Goal: Task Accomplishment & Management: Complete application form

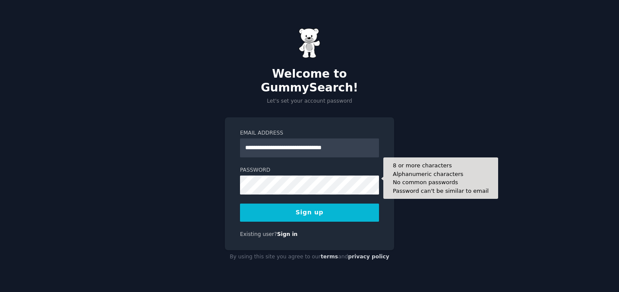
type input "**********"
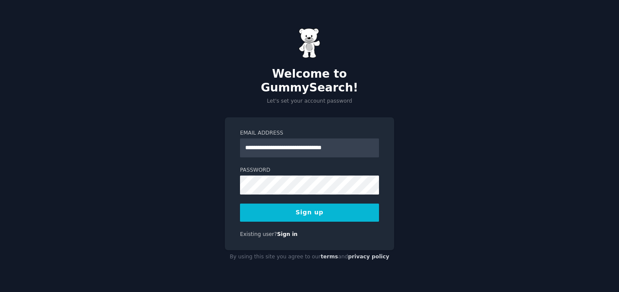
click at [306, 207] on button "Sign up" at bounding box center [309, 213] width 139 height 18
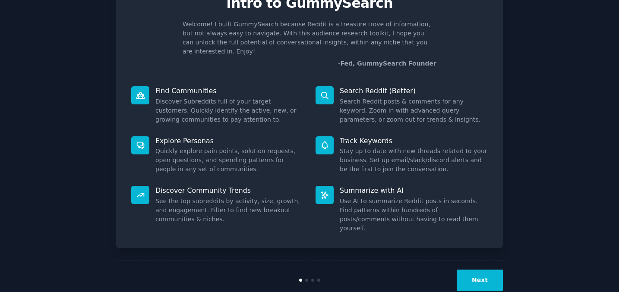
scroll to position [45, 0]
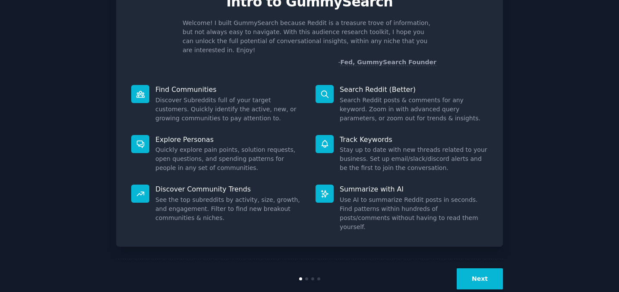
click at [484, 268] on button "Next" at bounding box center [480, 278] width 46 height 21
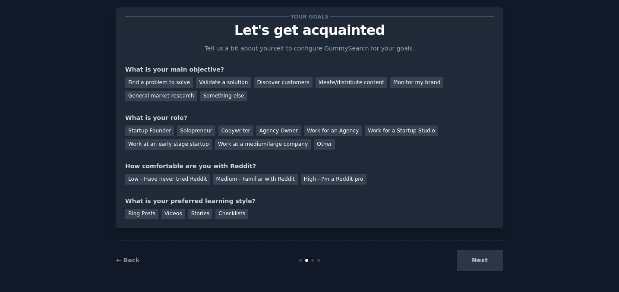
scroll to position [17, 0]
click at [271, 82] on div "Discover customers" at bounding box center [283, 82] width 58 height 11
click at [320, 80] on div "Ideate/distribute content" at bounding box center [351, 82] width 72 height 11
click at [149, 96] on div "General market research" at bounding box center [161, 96] width 72 height 11
click at [154, 144] on div "Work at an early stage startup" at bounding box center [168, 144] width 87 height 11
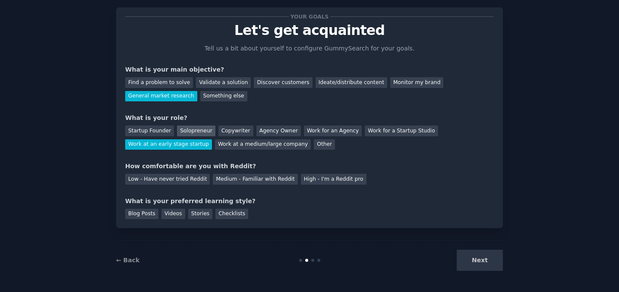
click at [192, 129] on div "Solopreneur" at bounding box center [196, 131] width 38 height 11
click at [178, 141] on div "Work at an early stage startup" at bounding box center [168, 144] width 87 height 11
click at [152, 180] on div "Low - Have never tried Reddit" at bounding box center [167, 179] width 85 height 11
click at [234, 213] on div "Checklists" at bounding box center [231, 214] width 33 height 11
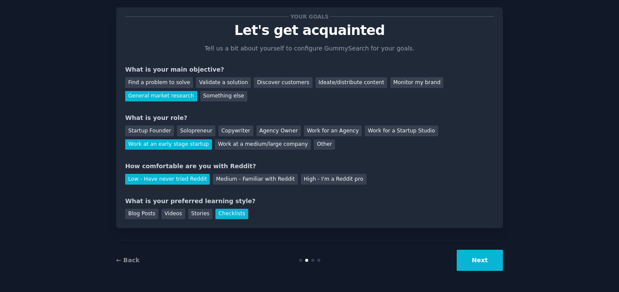
click at [479, 255] on button "Next" at bounding box center [480, 260] width 46 height 21
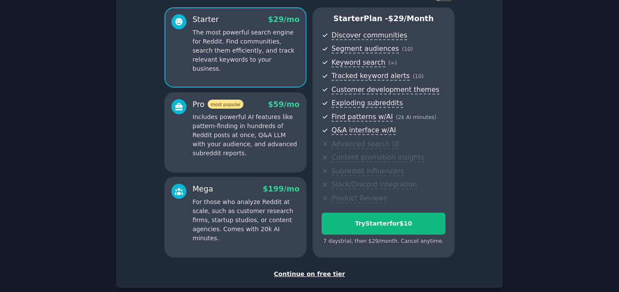
scroll to position [117, 0]
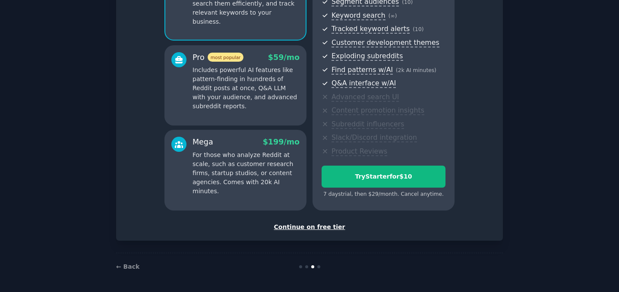
click at [315, 228] on div "Continue on free tier" at bounding box center [309, 227] width 369 height 9
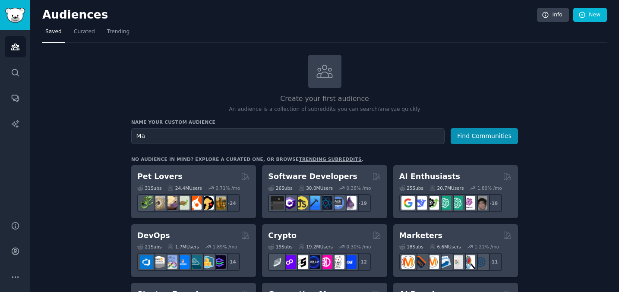
type input "M"
click at [477, 137] on button "Find Communities" at bounding box center [484, 136] width 67 height 16
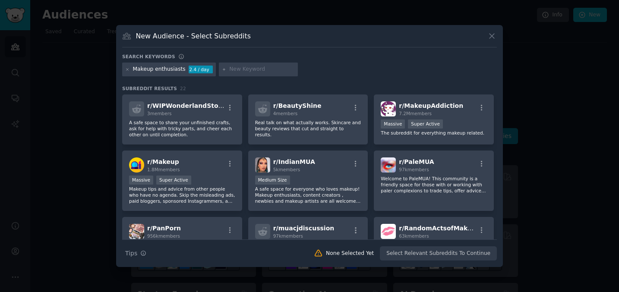
click at [492, 33] on icon at bounding box center [491, 36] width 9 height 9
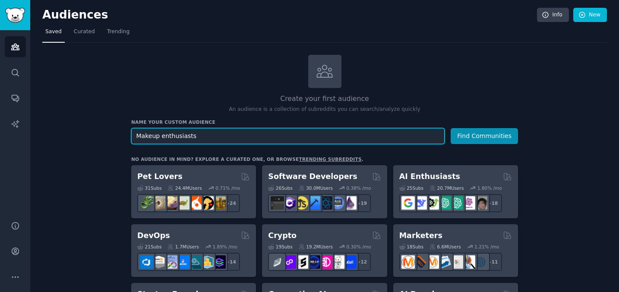
drag, startPoint x: 202, startPoint y: 137, endPoint x: 134, endPoint y: 136, distance: 68.2
click at [134, 136] on input "Makeup enthusiasts" at bounding box center [287, 136] width 313 height 16
type input "Travel en"
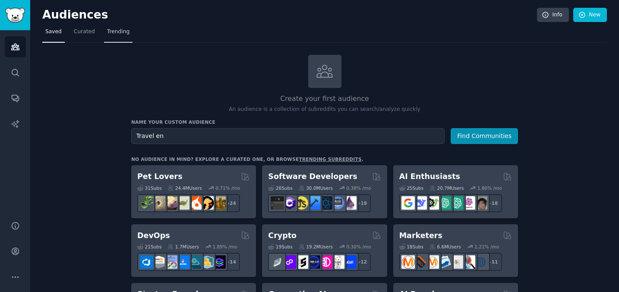
click at [126, 34] on span "Trending" at bounding box center [118, 32] width 22 height 8
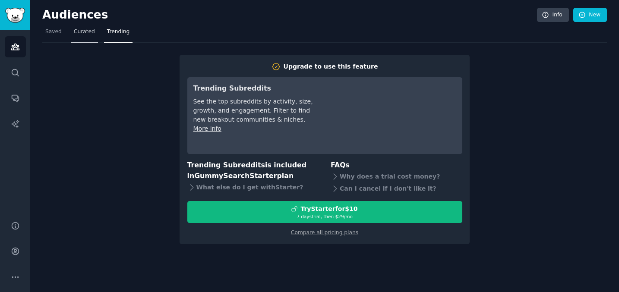
click at [84, 25] on link "Curated" at bounding box center [84, 34] width 27 height 18
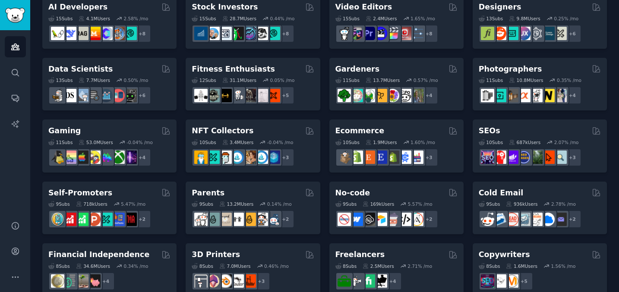
scroll to position [162, 0]
